Goal: Information Seeking & Learning: Check status

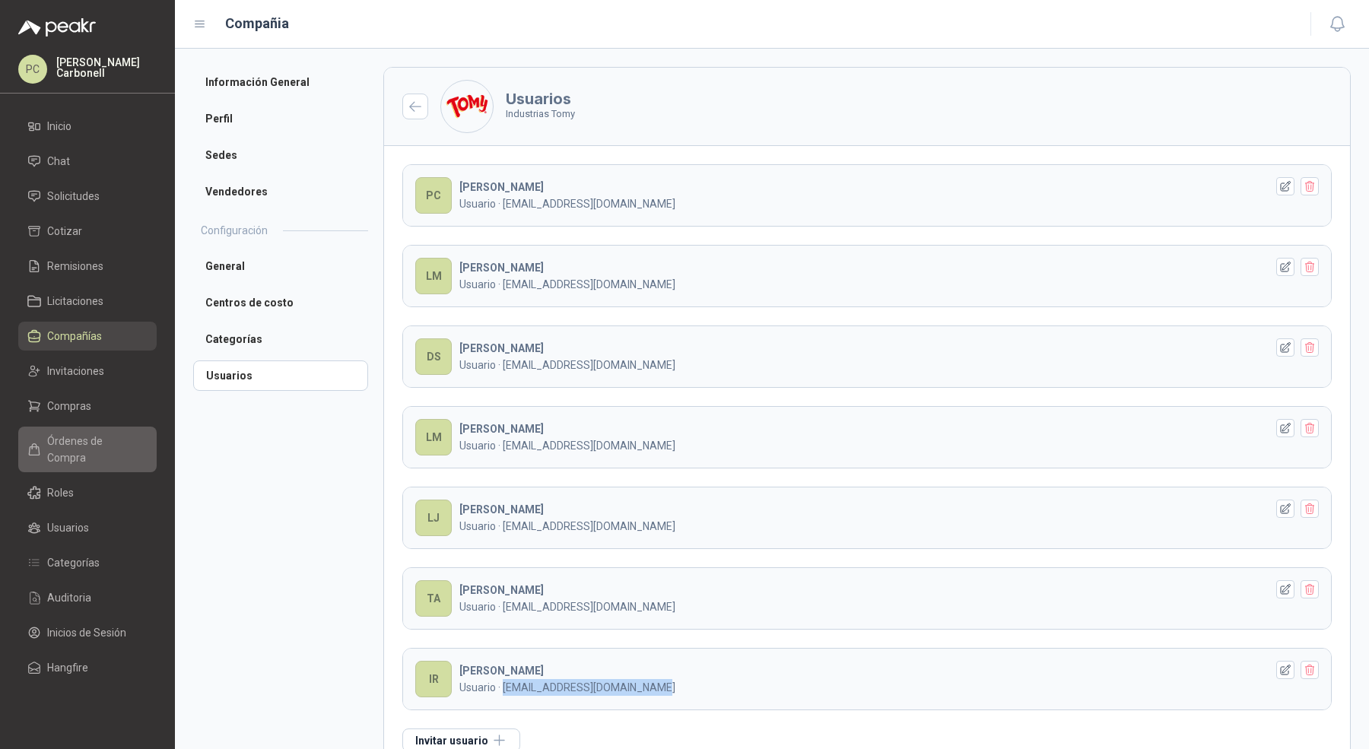
scroll to position [34, 0]
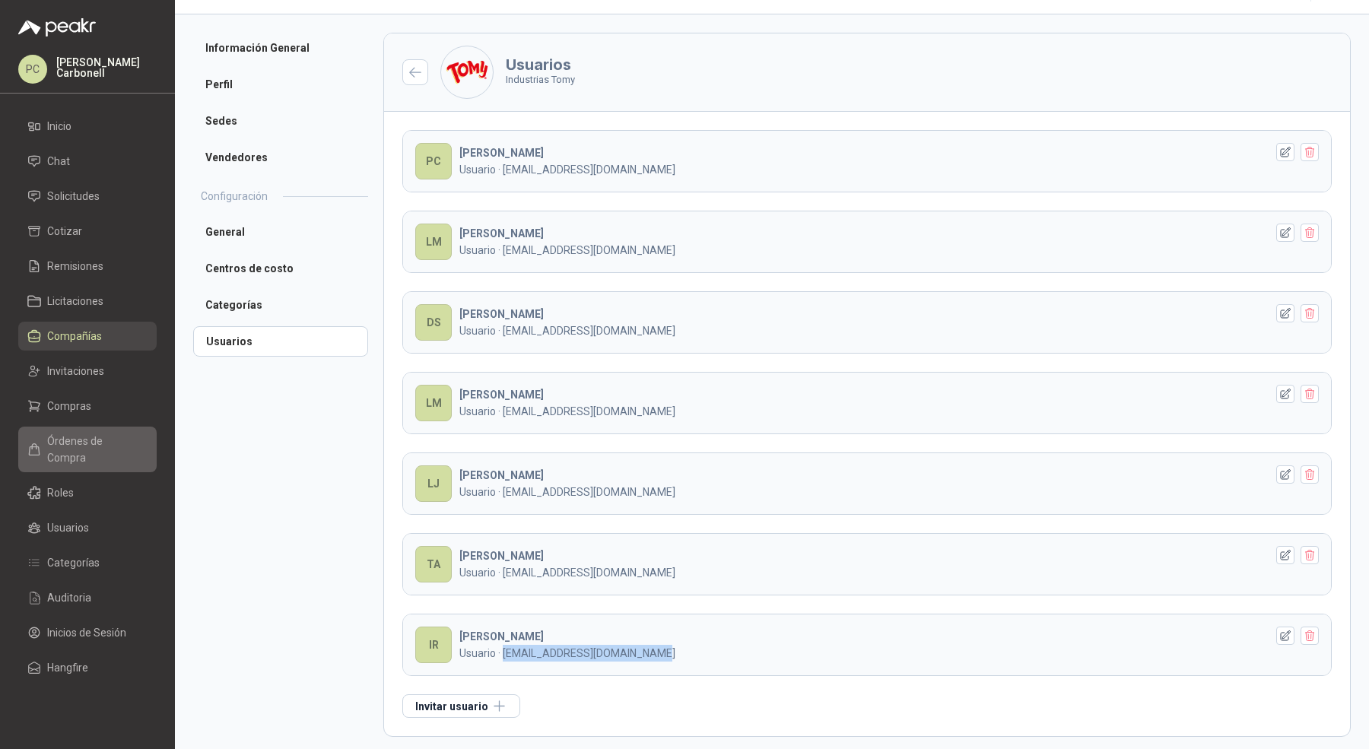
click at [67, 434] on span "Órdenes de Compra" at bounding box center [94, 449] width 95 height 33
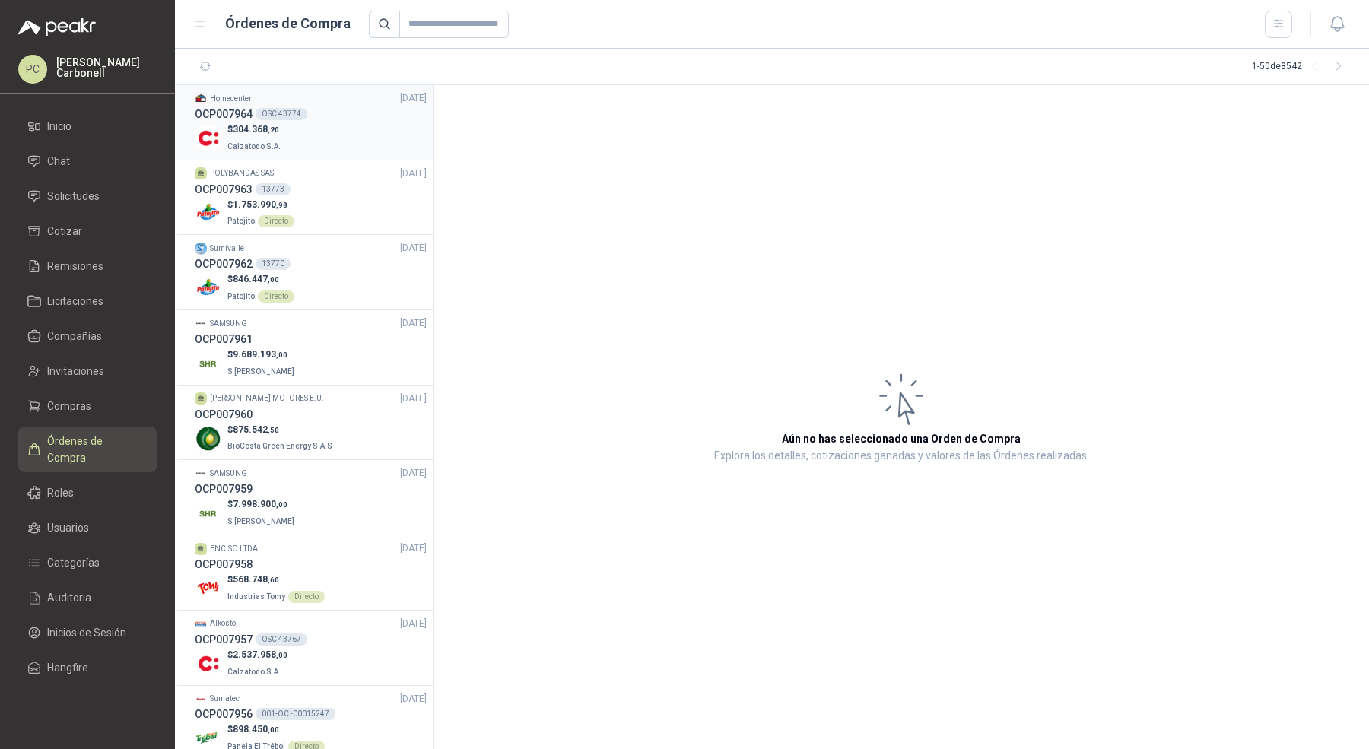
click at [376, 138] on div "$ 304.368 ,20 Calzatodo S.A." at bounding box center [311, 137] width 232 height 31
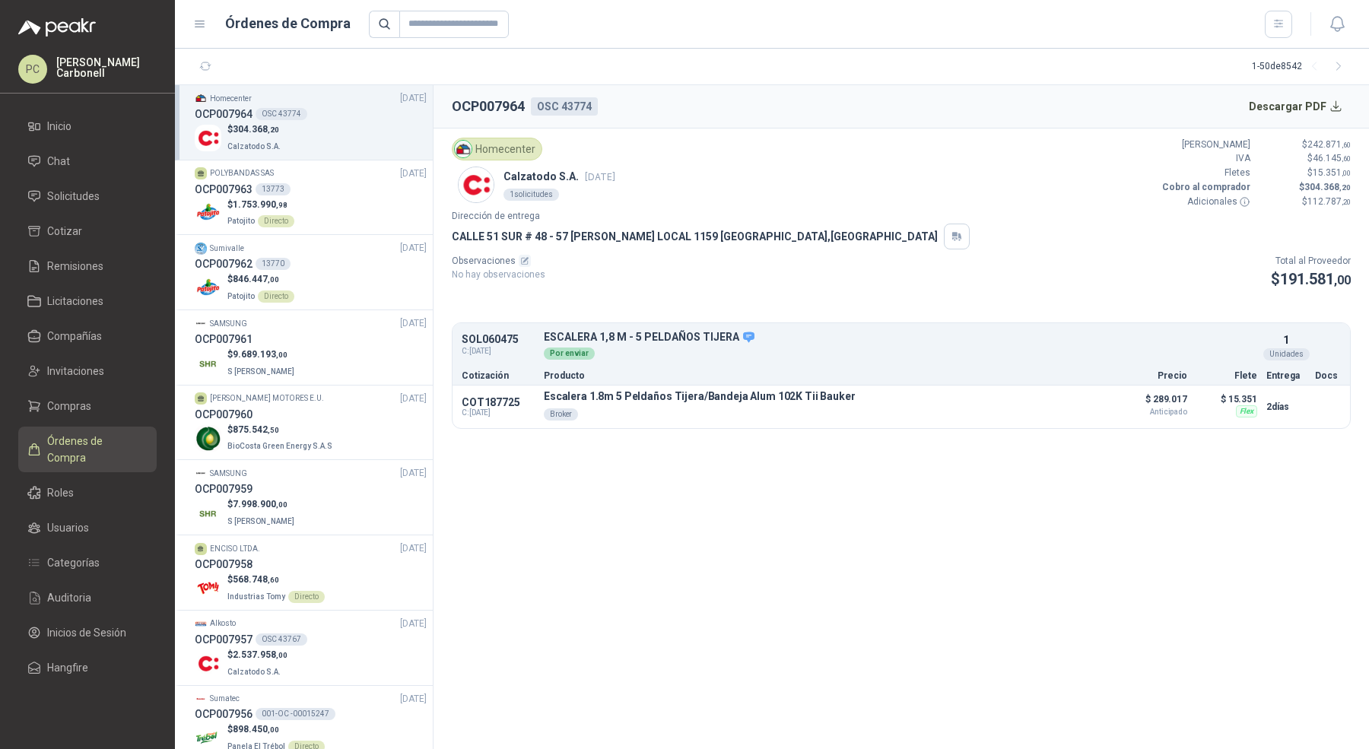
click at [491, 336] on p "SOL060475" at bounding box center [498, 339] width 73 height 11
copy p "SOL060475"
click at [109, 192] on li "Solicitudes" at bounding box center [87, 196] width 120 height 17
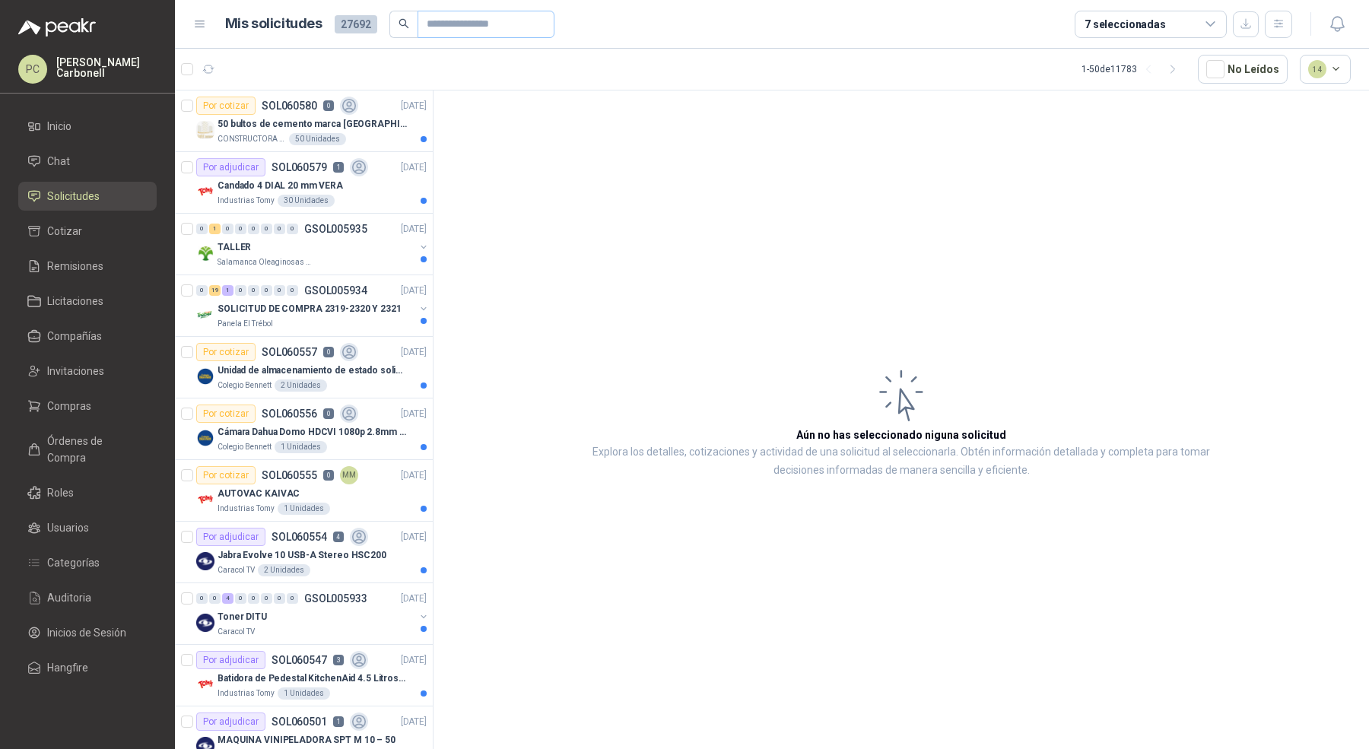
click at [423, 17] on span at bounding box center [485, 24] width 137 height 27
click at [462, 27] on input "text" at bounding box center [480, 24] width 106 height 26
paste input "*********"
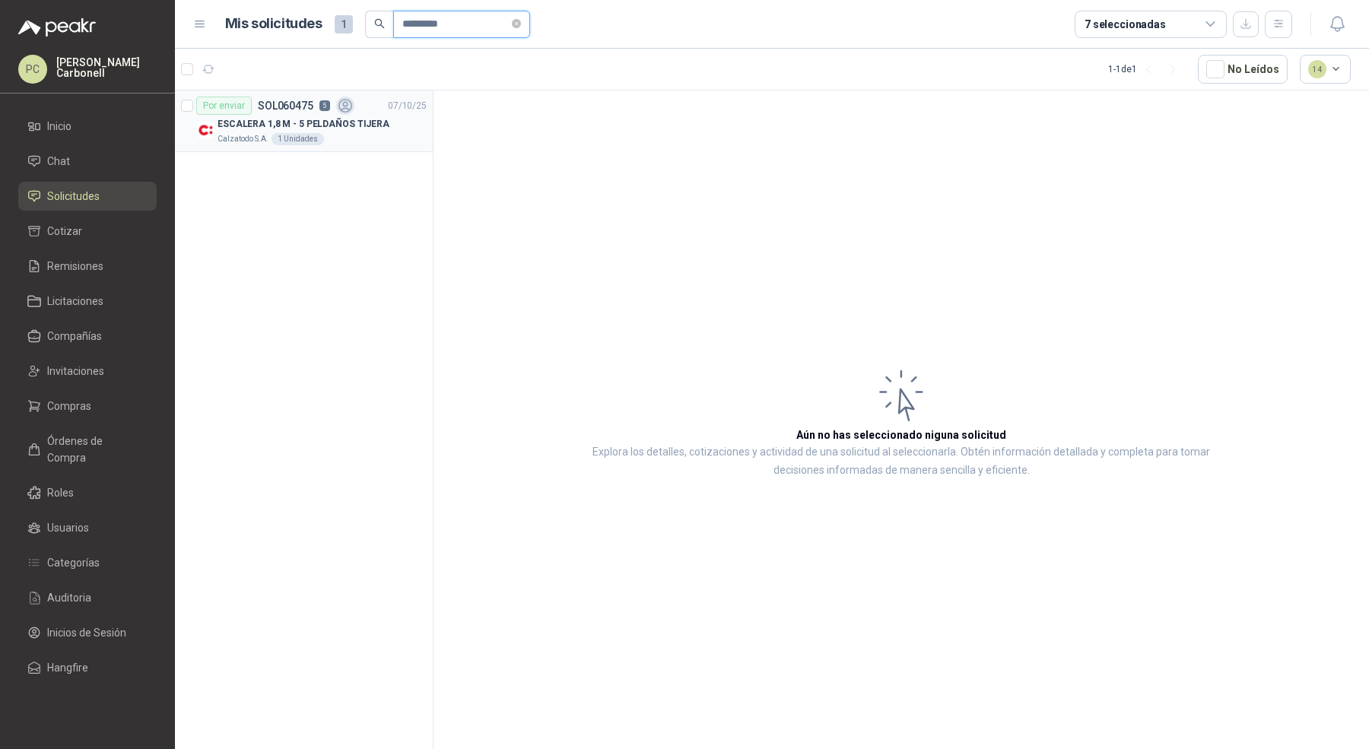
type input "*********"
click at [361, 125] on p "ESCALERA 1,8 M - 5 PELDAÑOS TIJERA" at bounding box center [303, 124] width 172 height 14
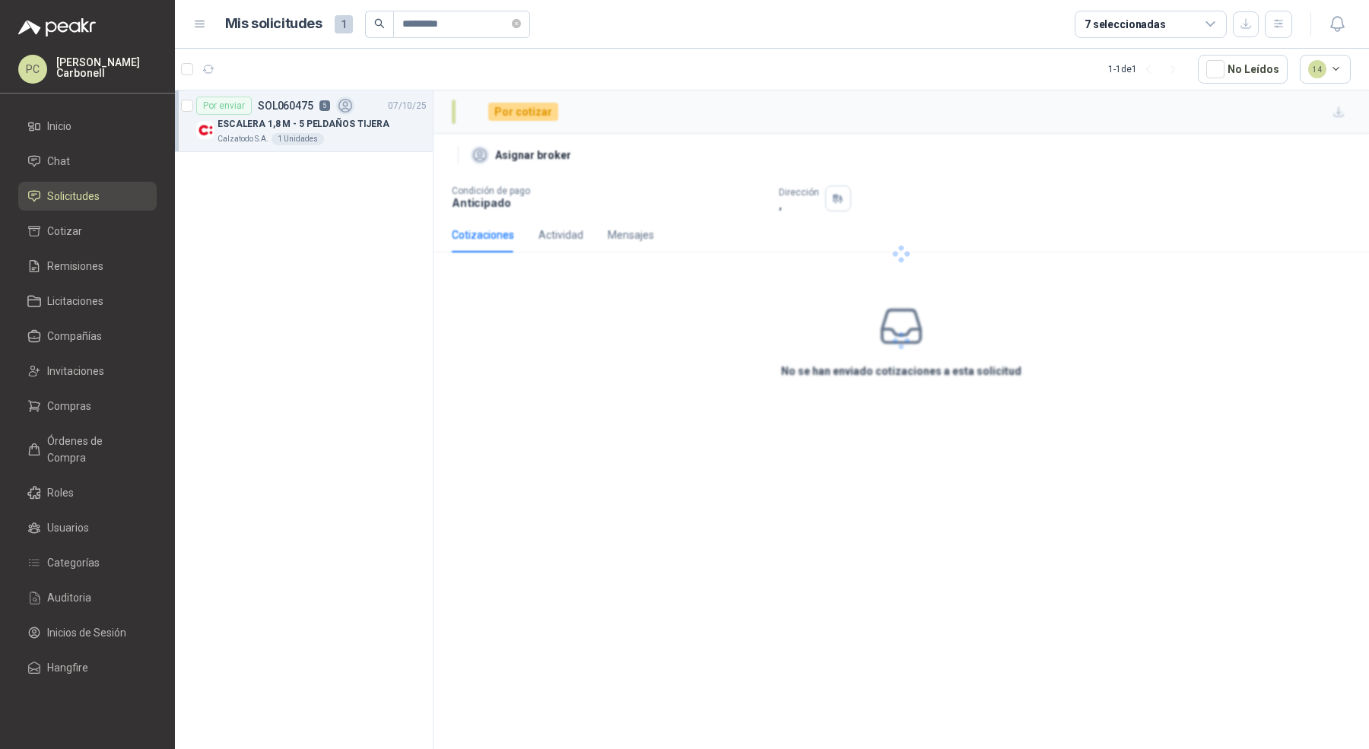
click at [361, 125] on p "ESCALERA 1,8 M - 5 PELDAÑOS TIJERA" at bounding box center [303, 124] width 172 height 14
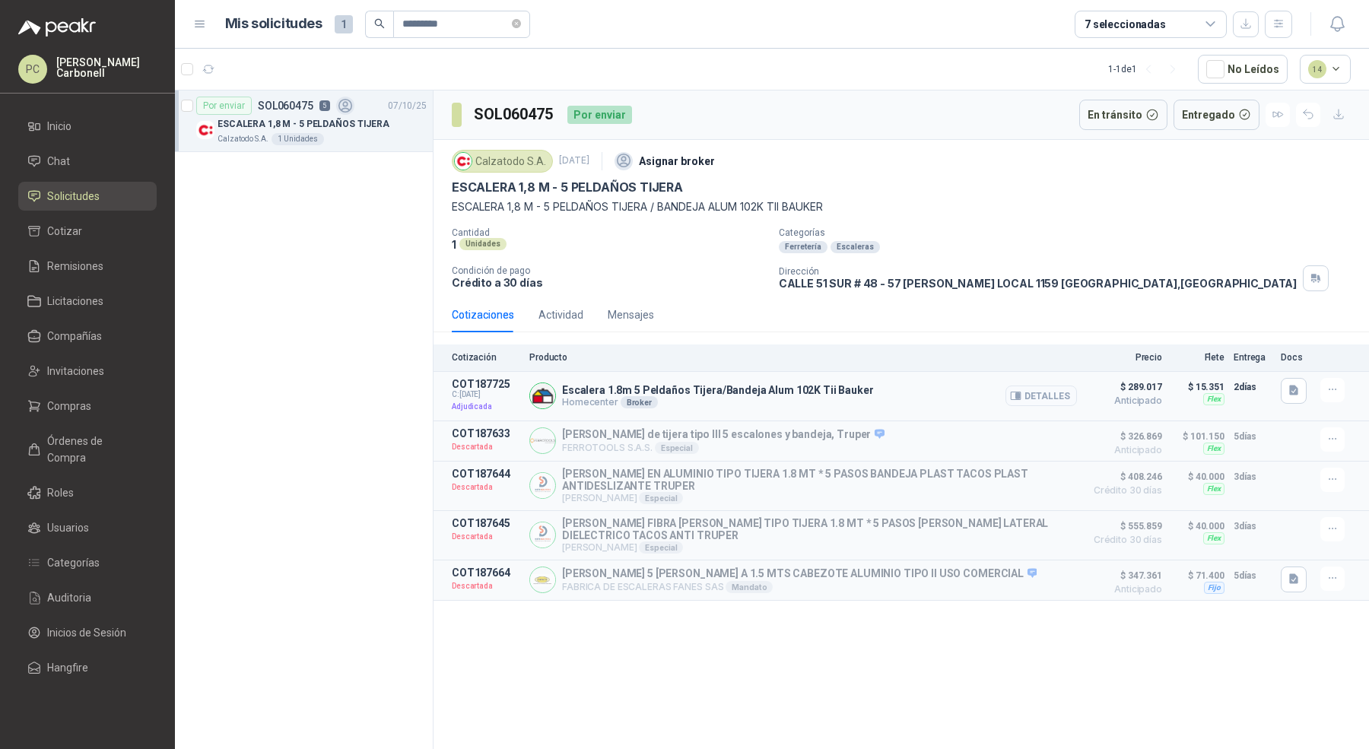
click at [1027, 394] on button "Detalles" at bounding box center [1040, 395] width 71 height 21
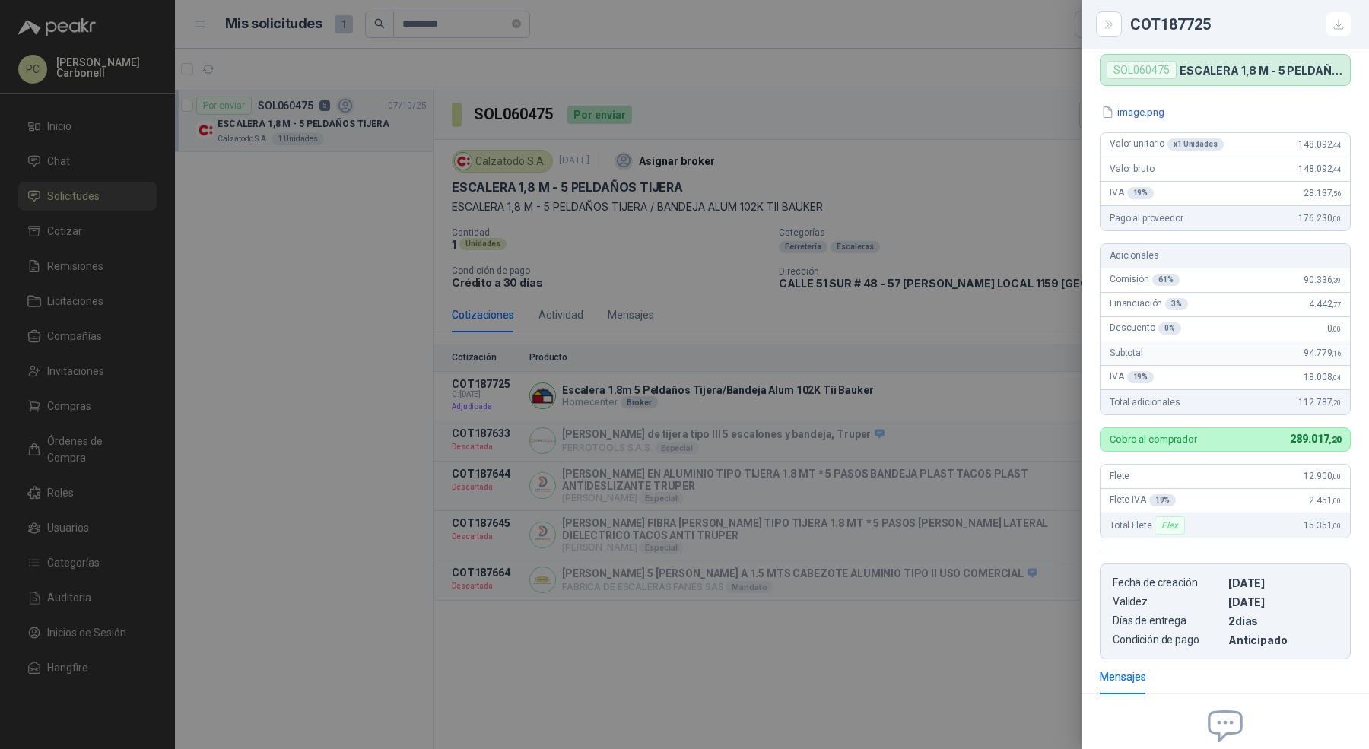
scroll to position [97, 0]
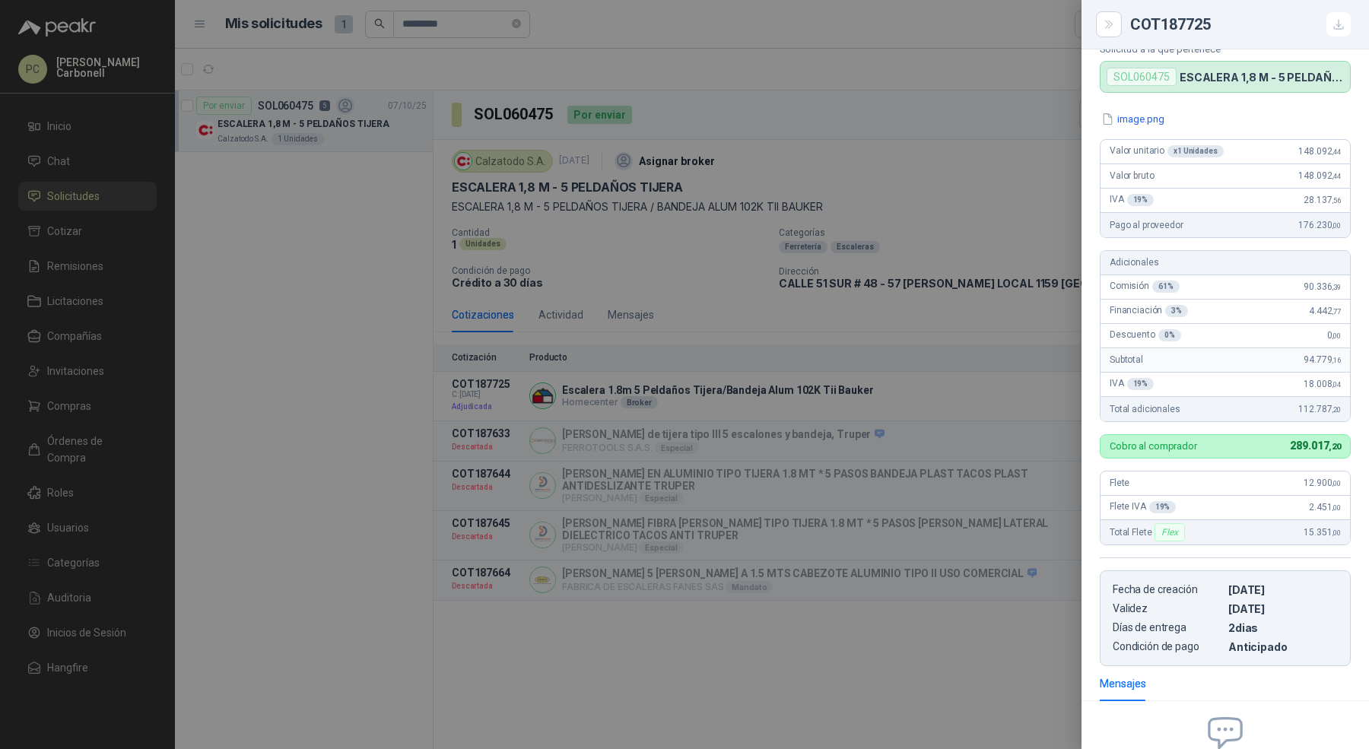
click at [233, 320] on div at bounding box center [684, 374] width 1369 height 749
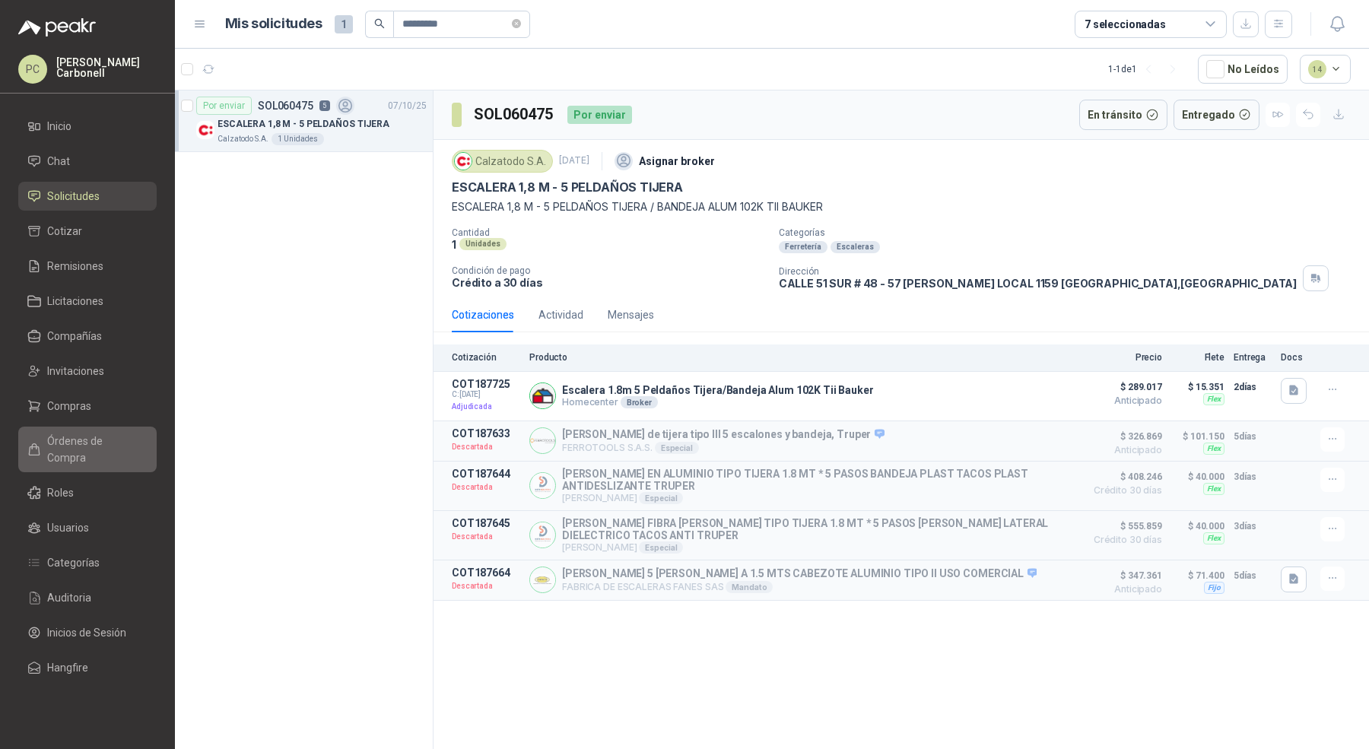
click at [132, 430] on link "Órdenes de Compra" at bounding box center [87, 450] width 138 height 46
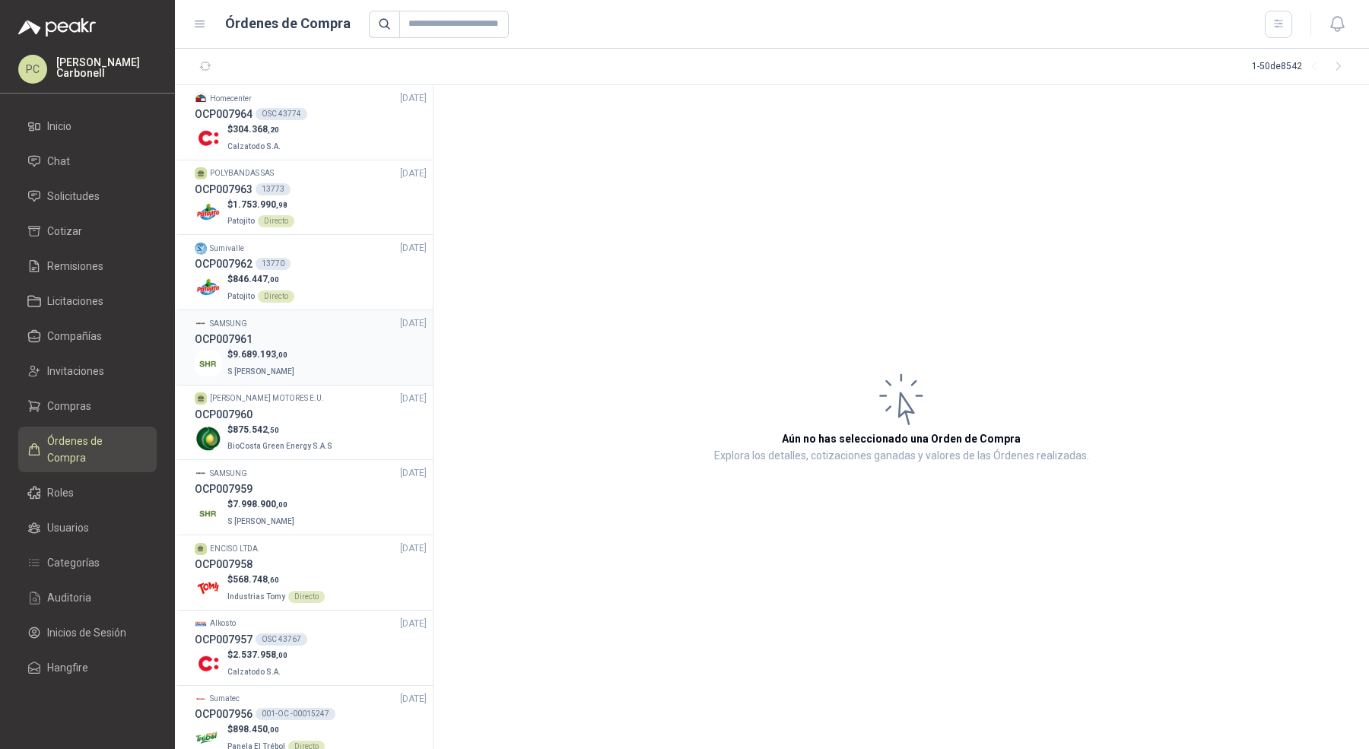
click at [328, 343] on div "OCP007961" at bounding box center [311, 339] width 232 height 17
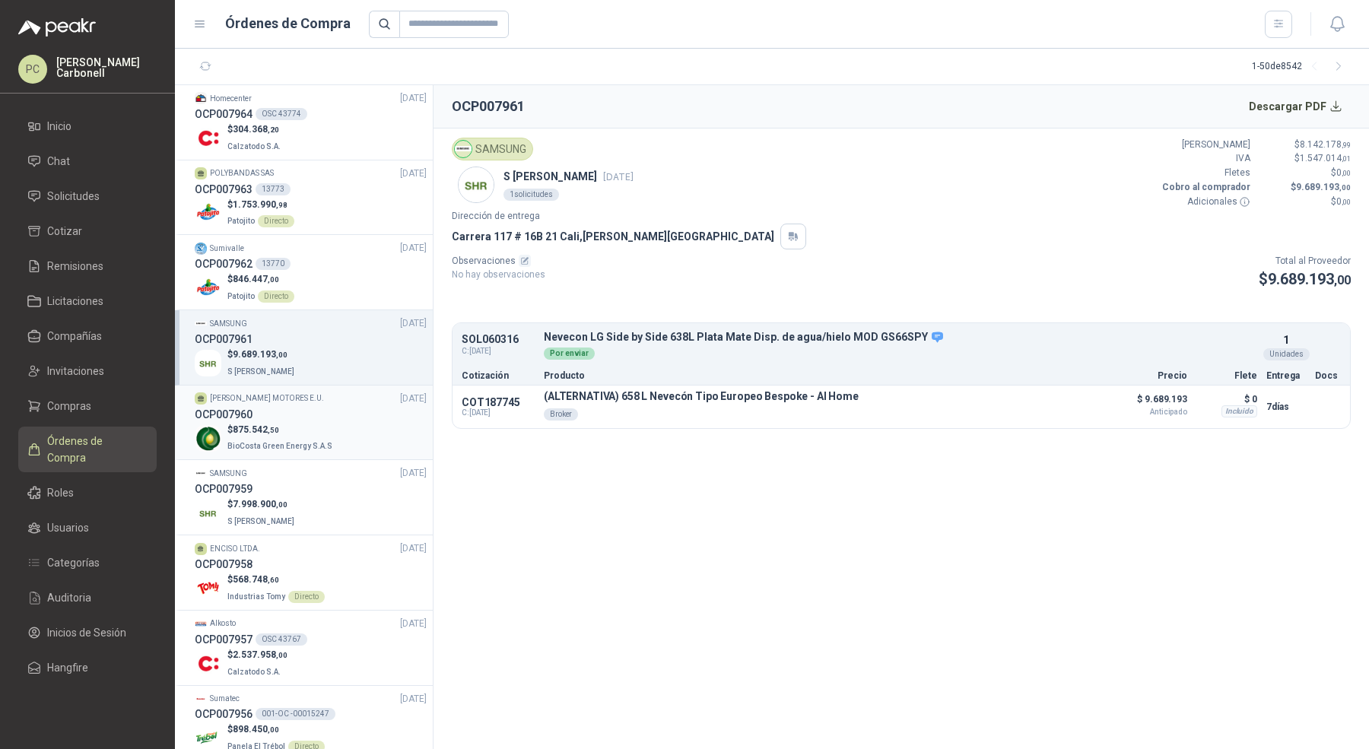
click at [321, 418] on div "OCP007960" at bounding box center [311, 414] width 232 height 17
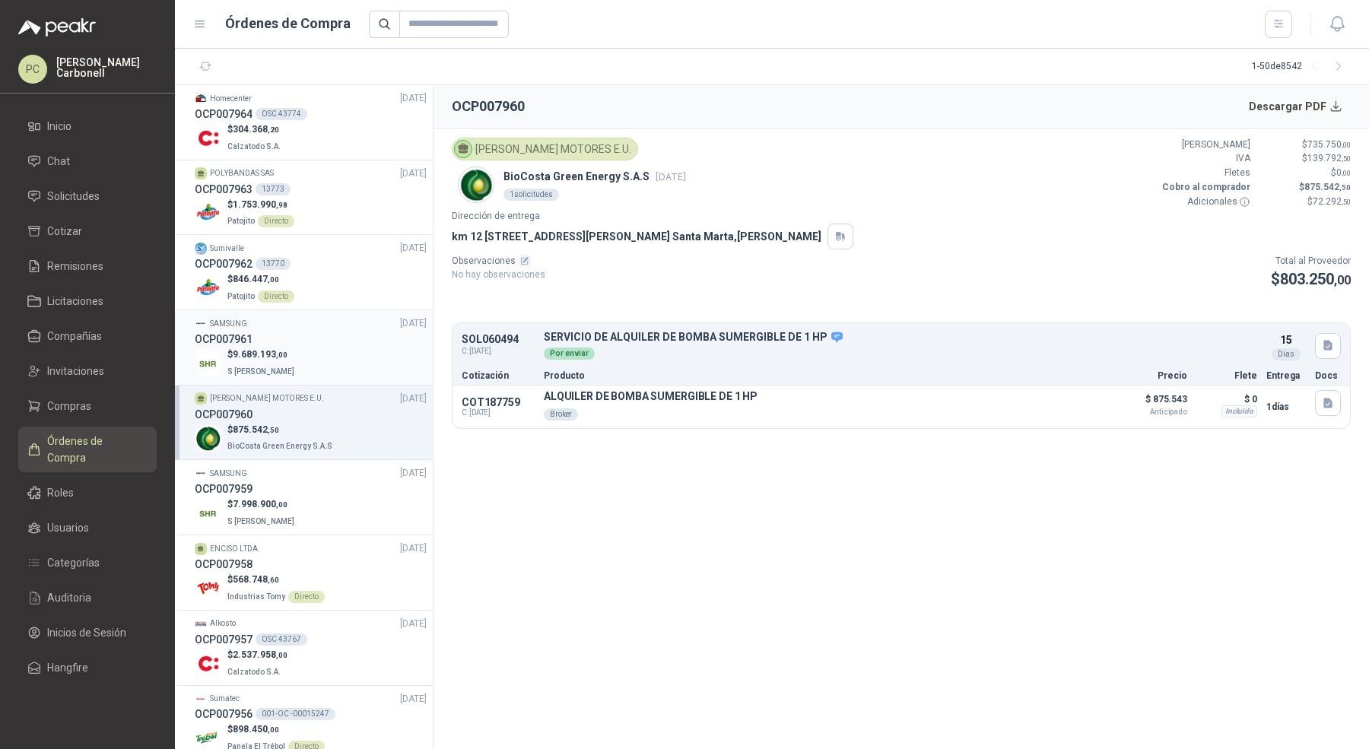
click at [318, 350] on div "$ 9.689.193 ,00 S [PERSON_NAME]" at bounding box center [311, 362] width 232 height 31
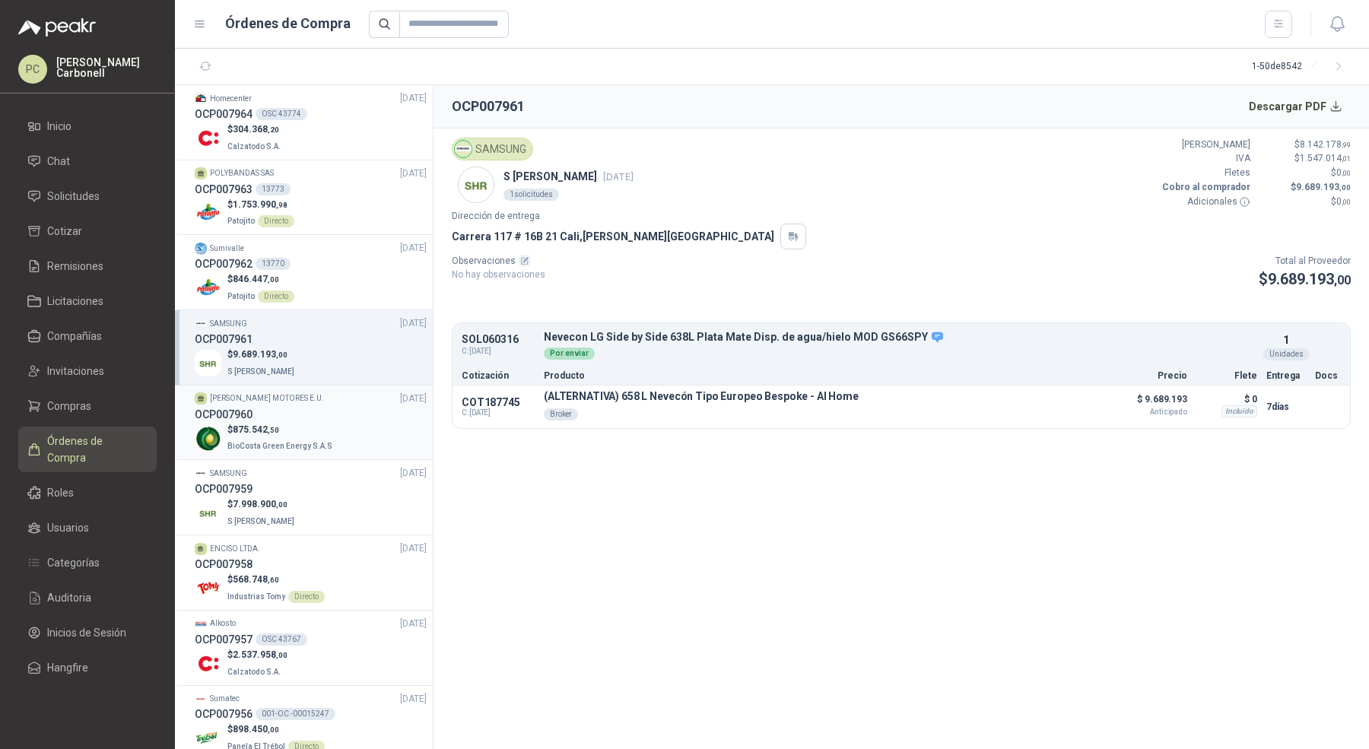
click at [327, 426] on p "$ 875.542 ,50" at bounding box center [281, 430] width 108 height 14
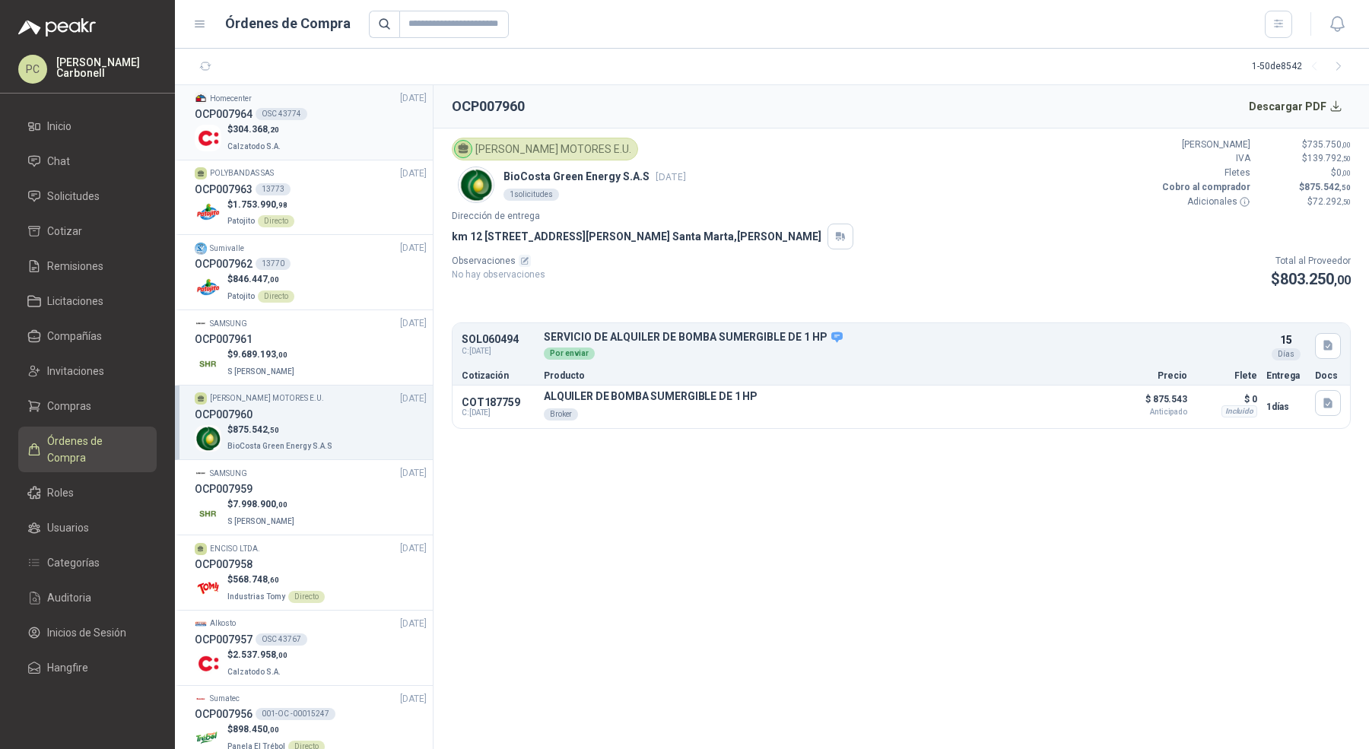
click at [337, 138] on div "$ 304.368 ,20 Calzatodo S.A." at bounding box center [311, 137] width 232 height 31
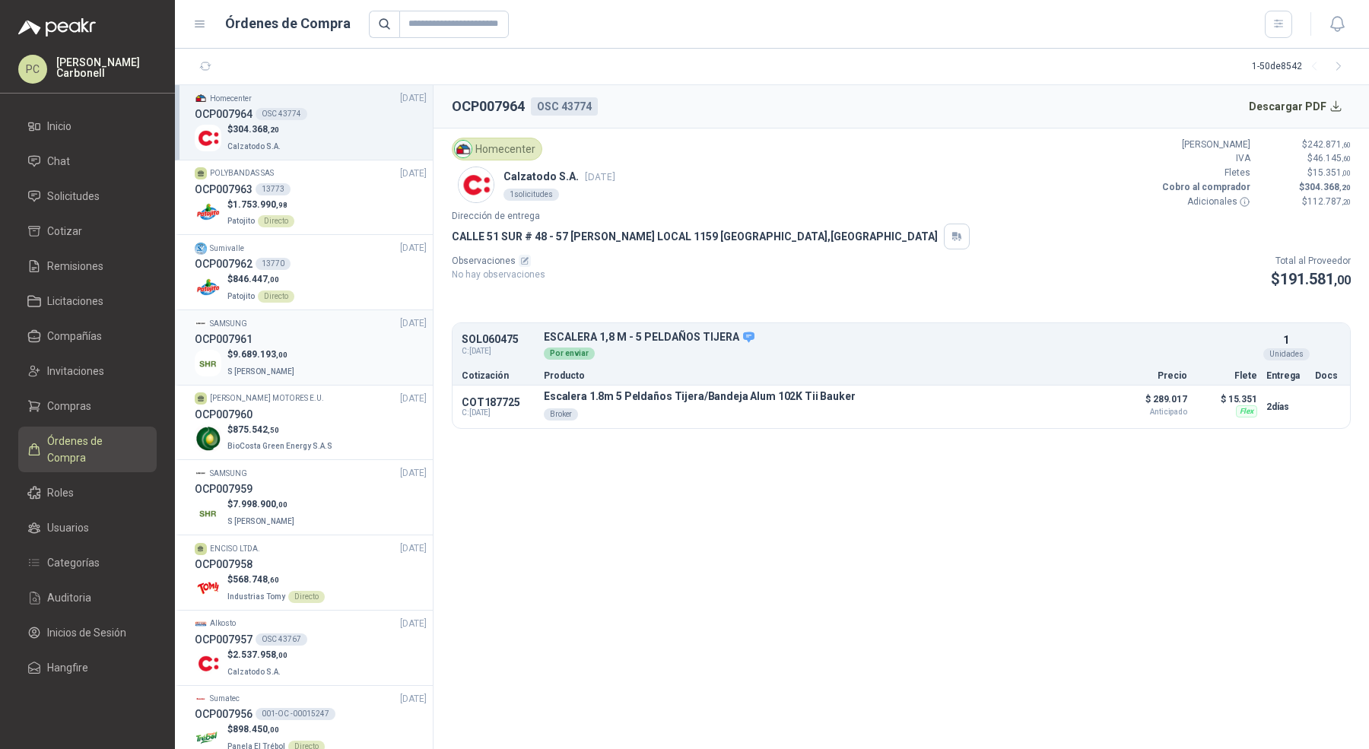
click at [329, 344] on div "OCP007961" at bounding box center [311, 339] width 232 height 17
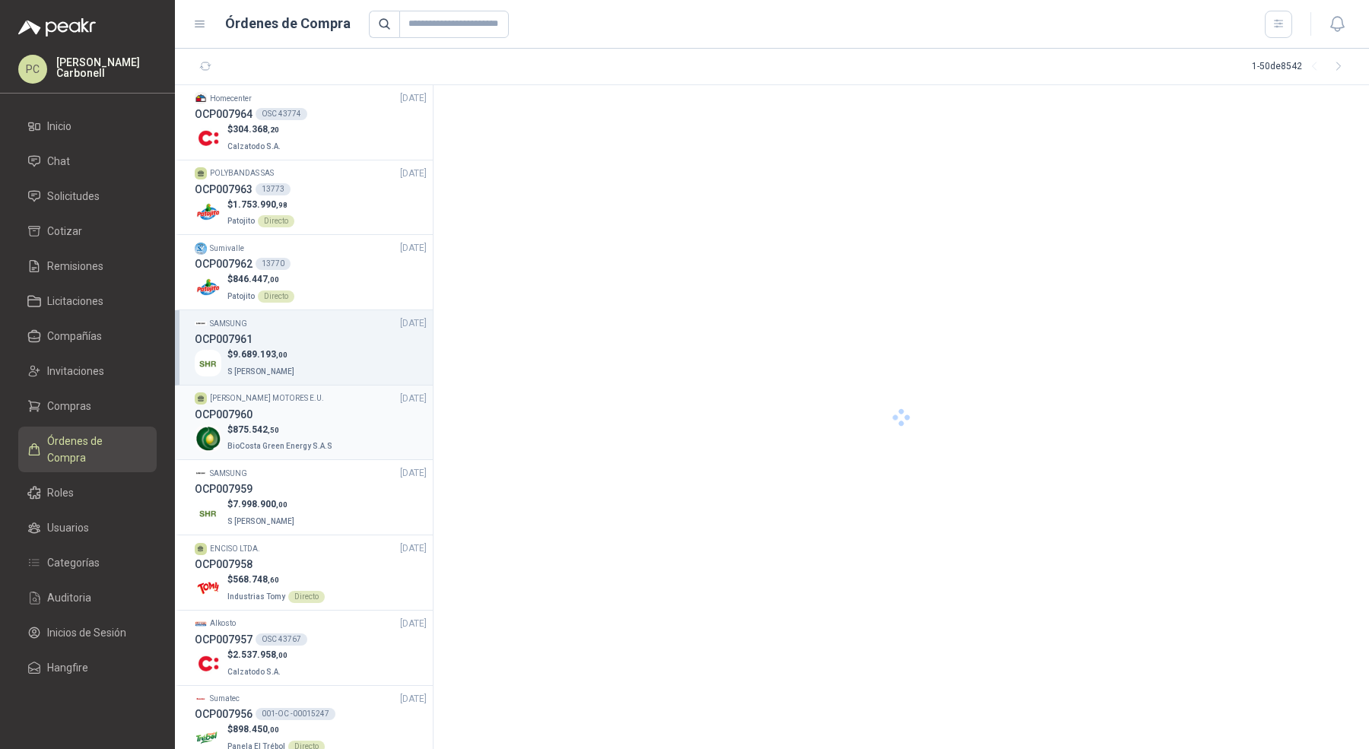
click at [321, 428] on p "$ 875.542 ,50" at bounding box center [281, 430] width 108 height 14
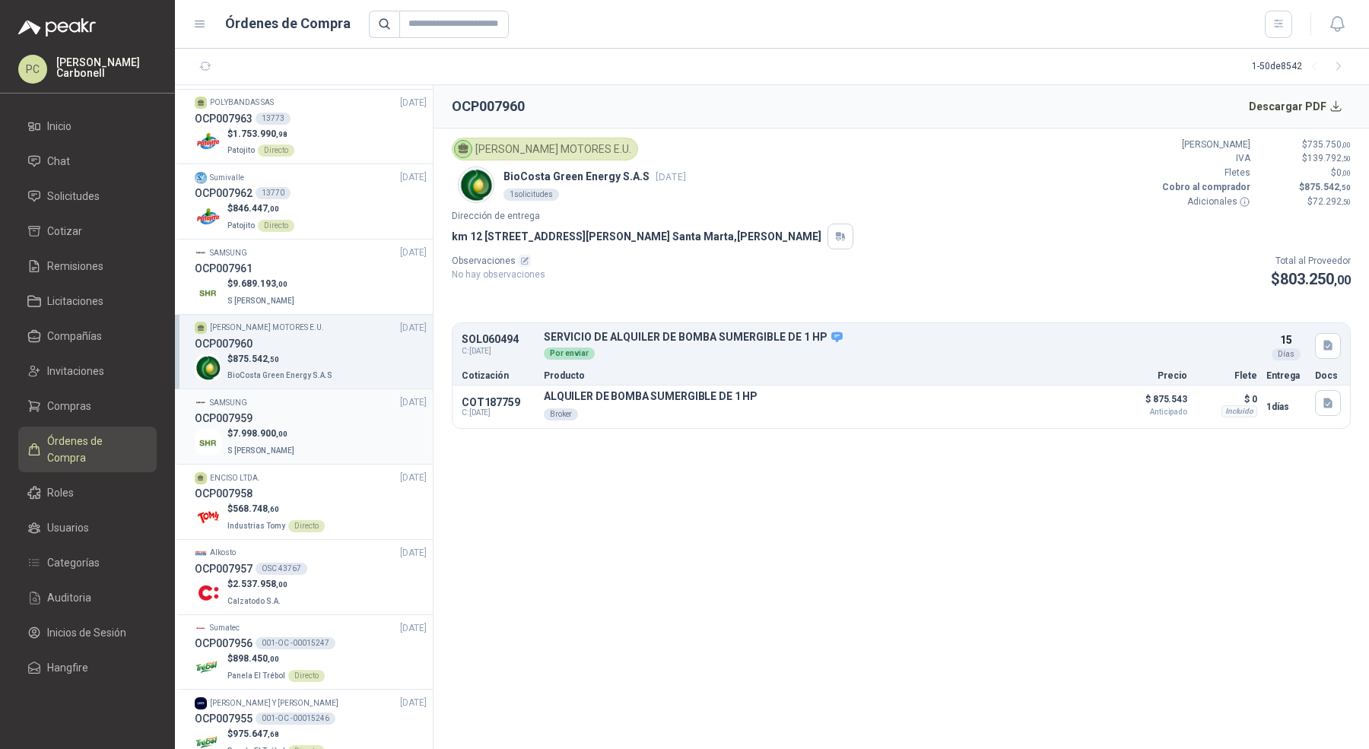
scroll to position [85, 0]
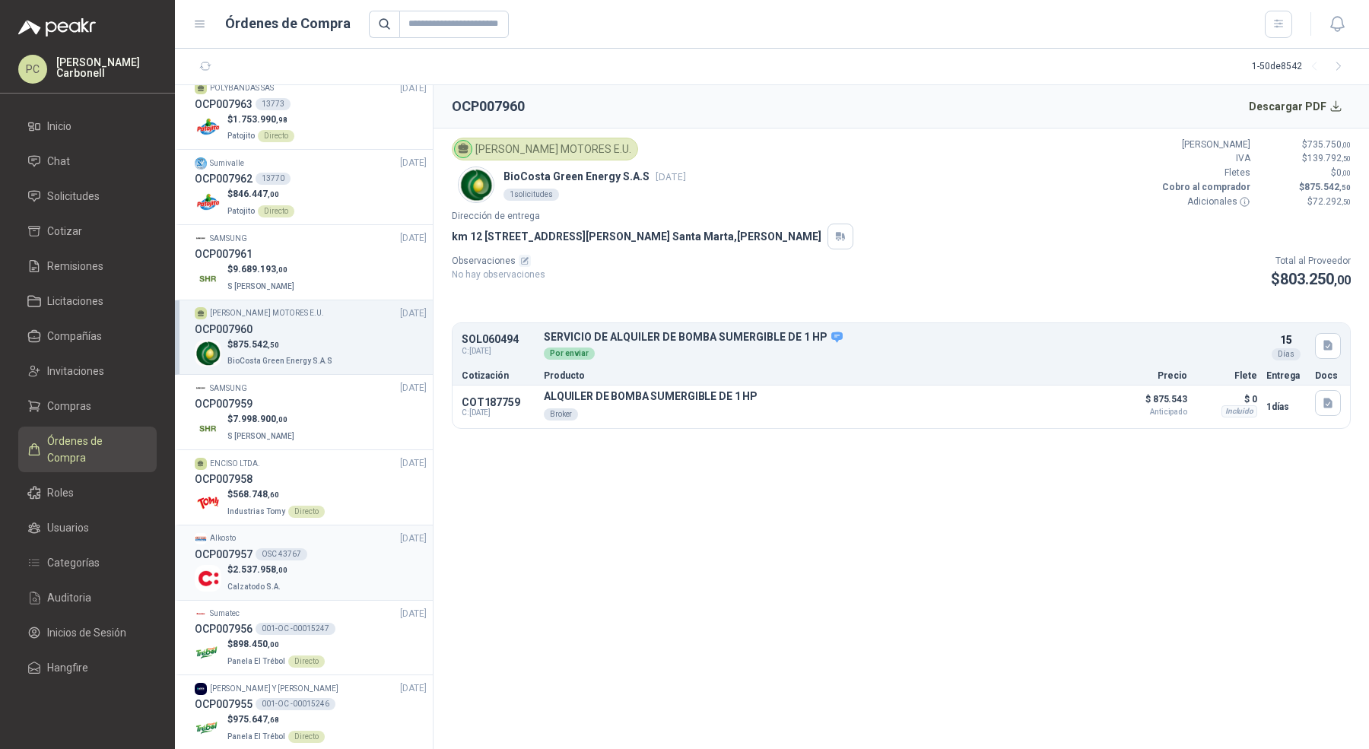
click at [327, 555] on div "OCP007957 OSC 43767" at bounding box center [311, 554] width 232 height 17
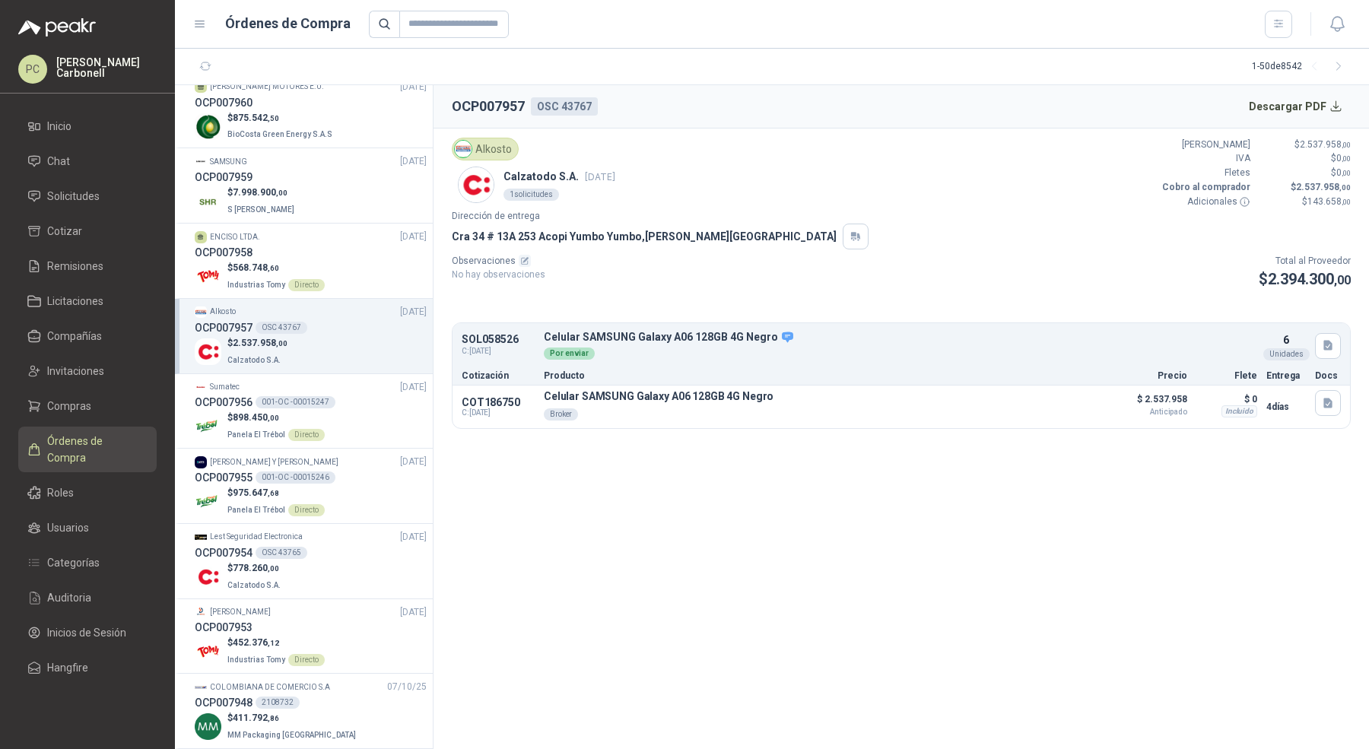
scroll to position [320, 0]
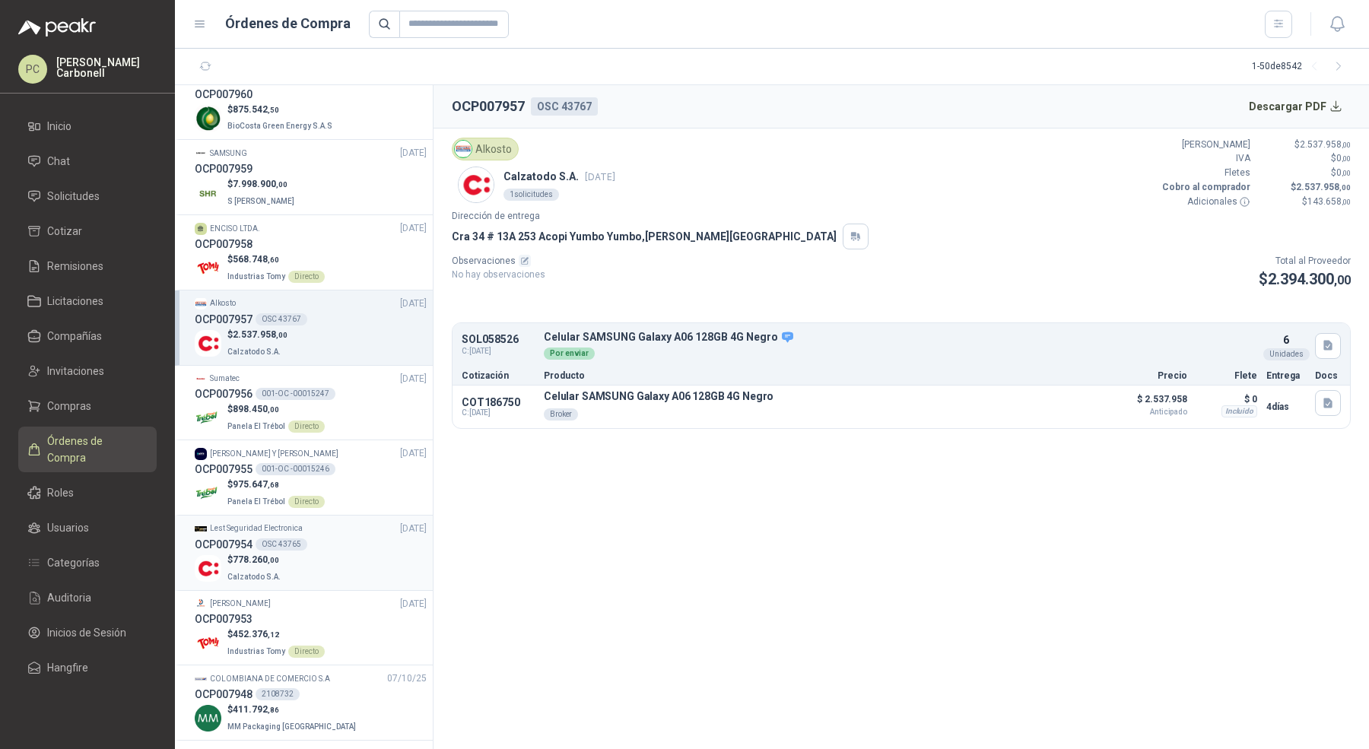
click at [327, 555] on div "$ 778.260 ,00 Calzatodo S.A." at bounding box center [311, 568] width 232 height 31
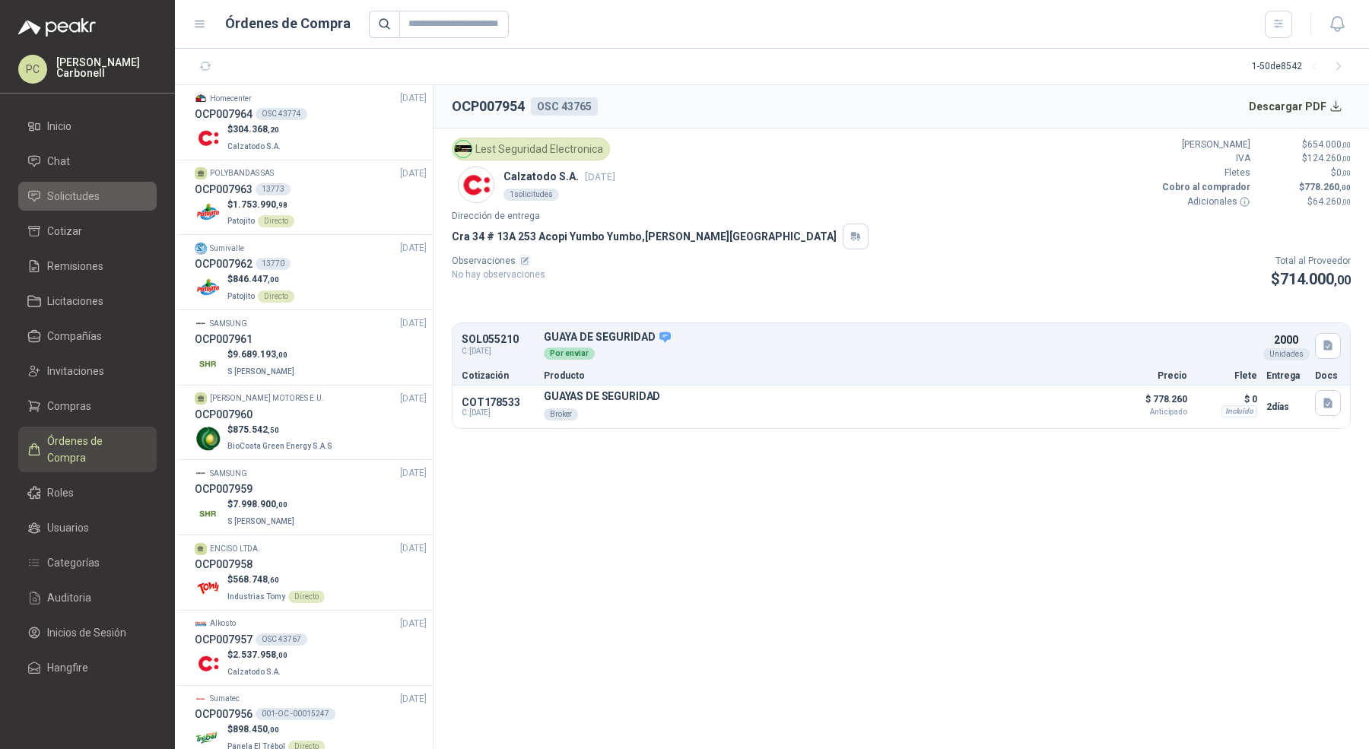
click at [118, 205] on link "Solicitudes" at bounding box center [87, 196] width 138 height 29
